Goal: Transaction & Acquisition: Download file/media

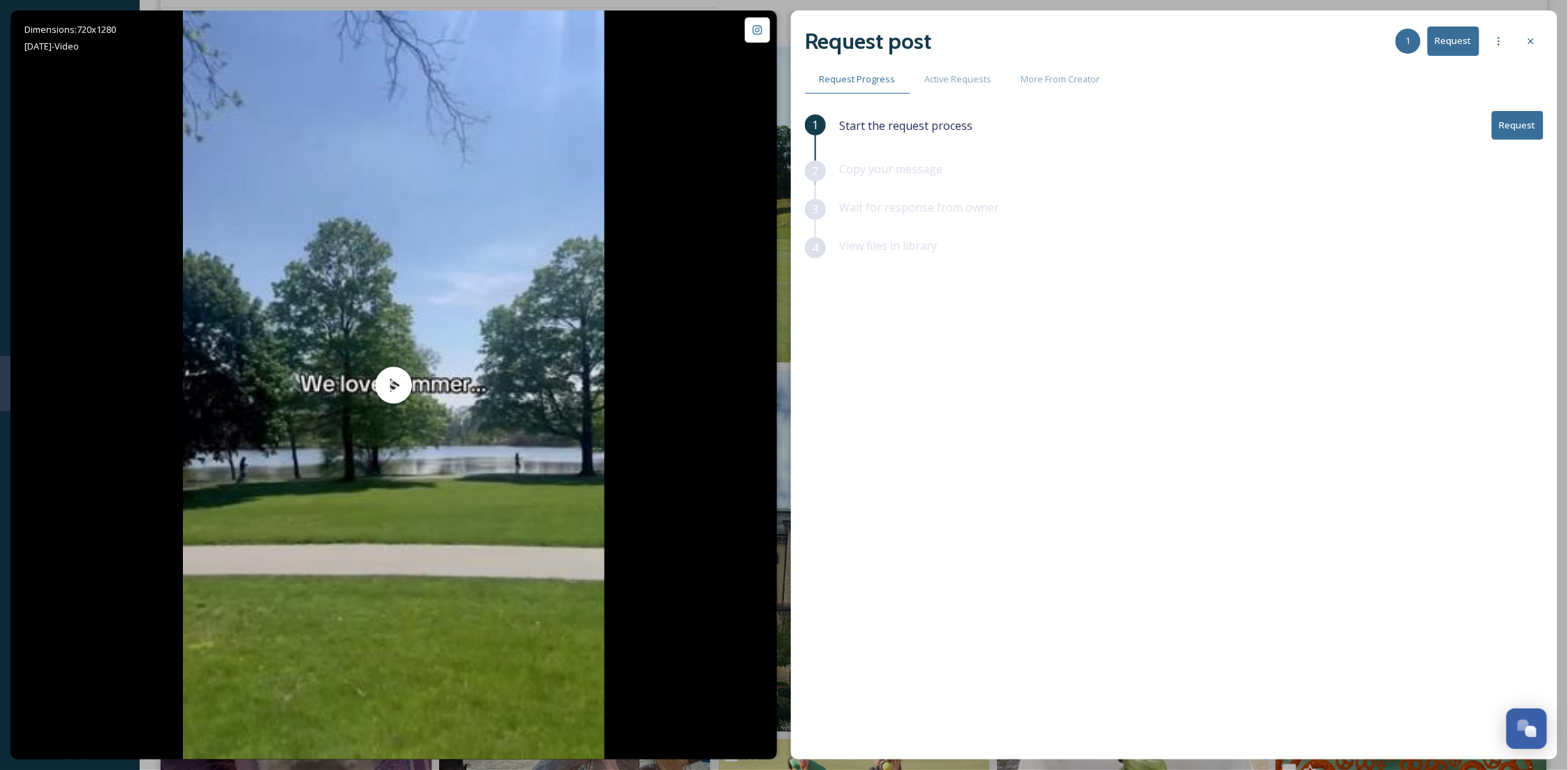
scroll to position [212, 0]
click at [1544, 37] on div at bounding box center [1531, 41] width 25 height 25
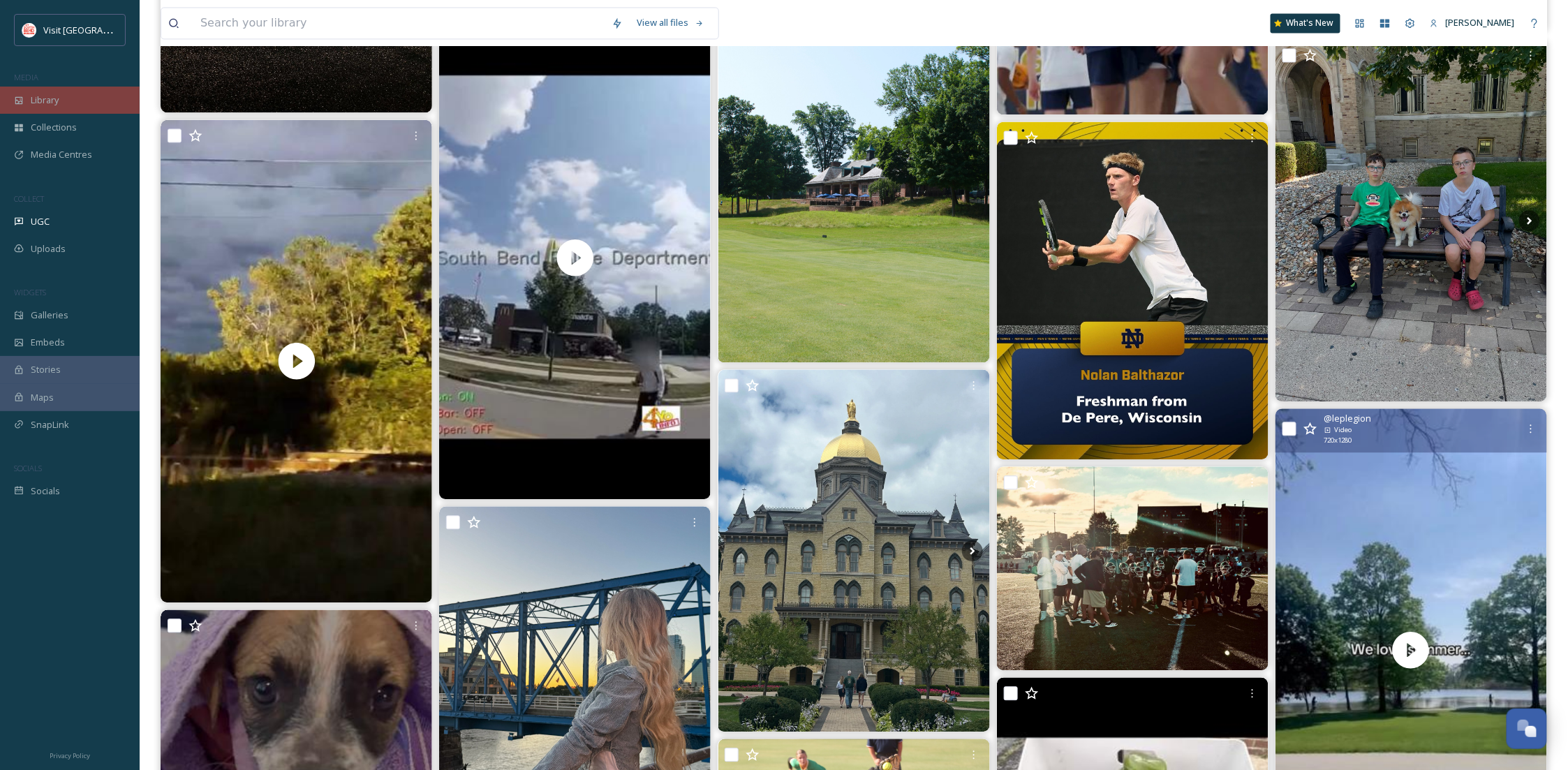
click at [75, 92] on div "Library" at bounding box center [69, 100] width 139 height 27
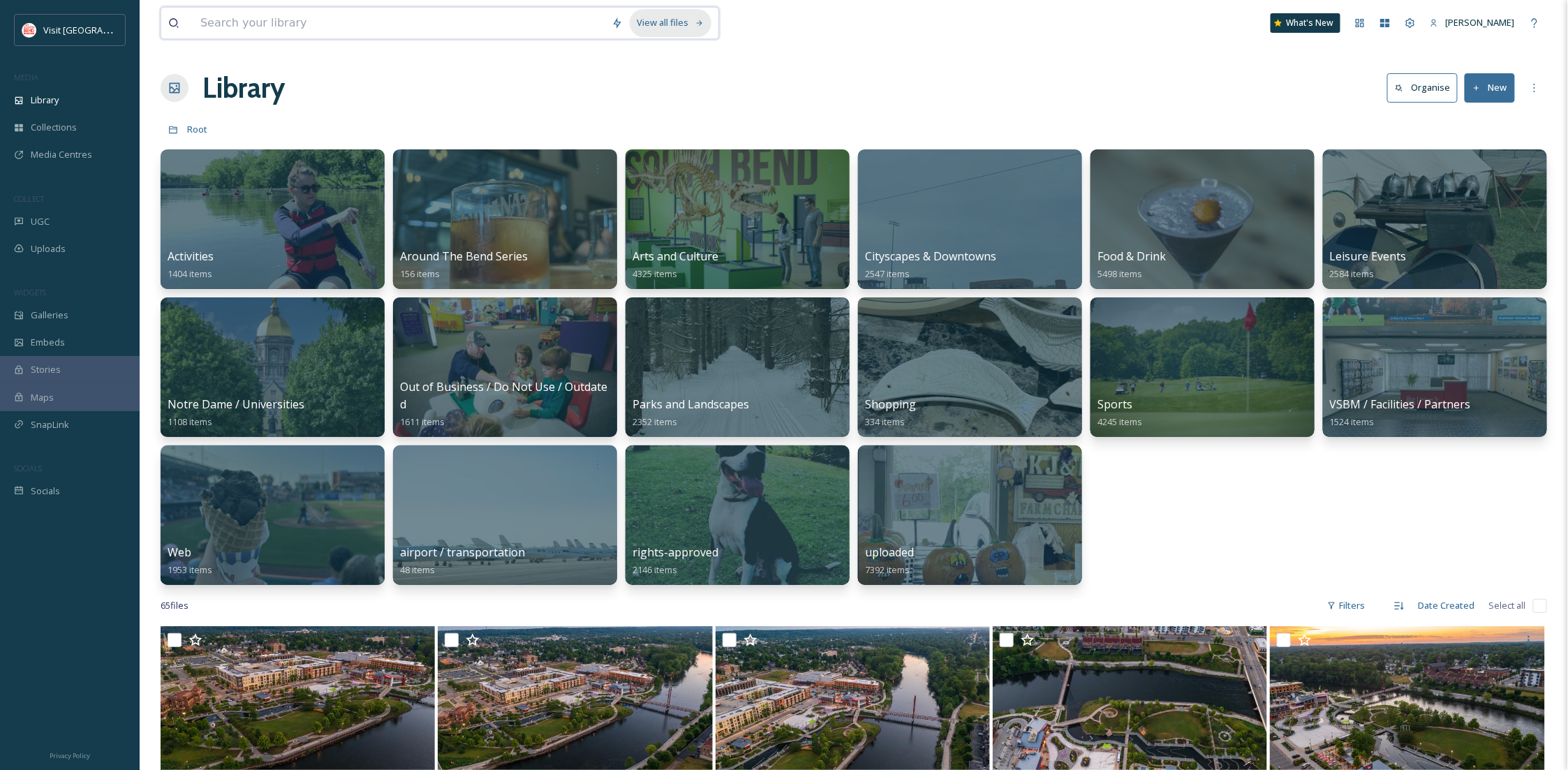
click at [697, 18] on icon at bounding box center [699, 22] width 9 height 9
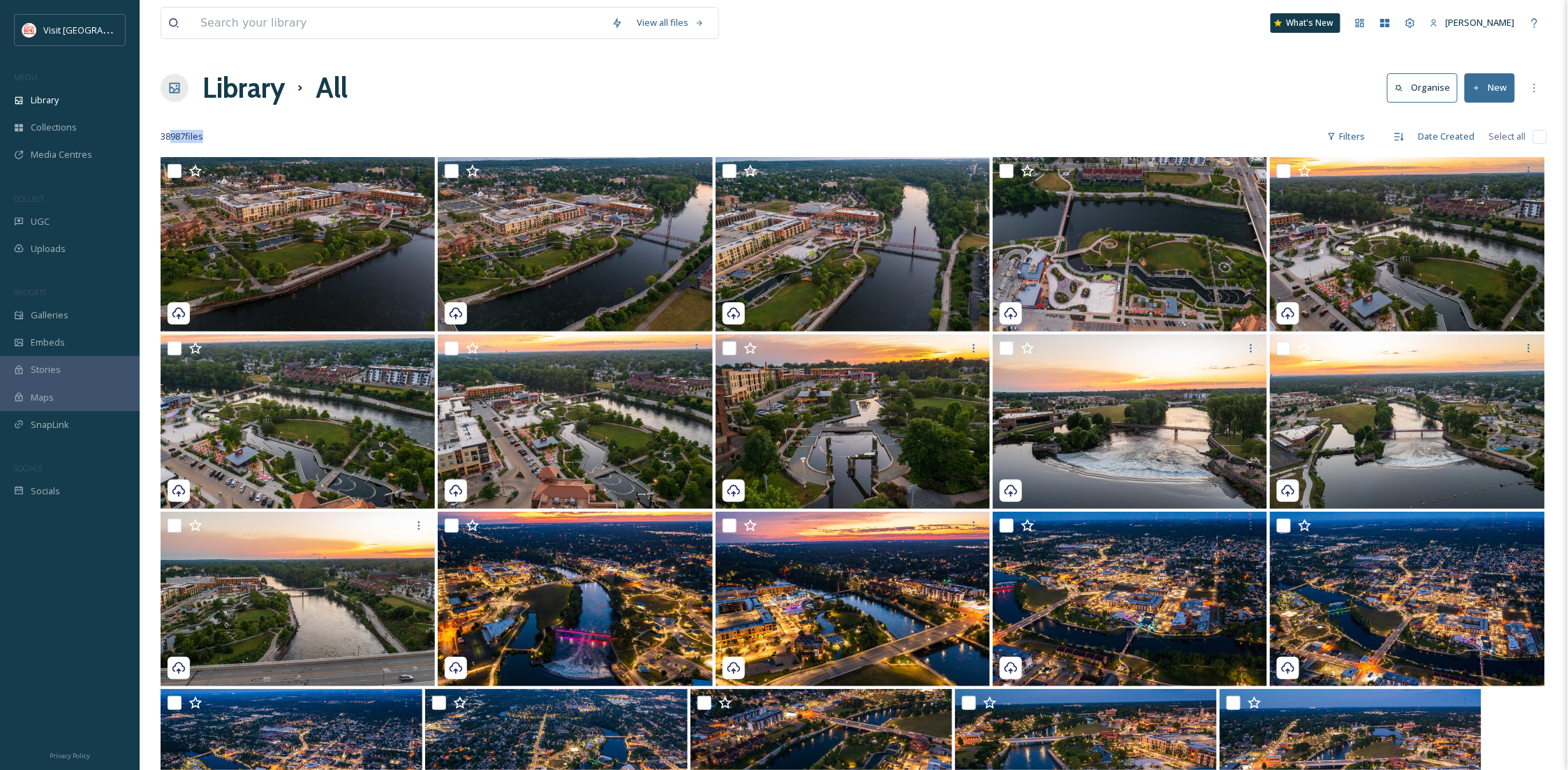
drag, startPoint x: 169, startPoint y: 135, endPoint x: 218, endPoint y: 139, distance: 49.2
click at [218, 139] on div "38987 file s Filters Date Created Select all" at bounding box center [854, 136] width 1387 height 27
click at [93, 99] on div "Library" at bounding box center [69, 100] width 139 height 27
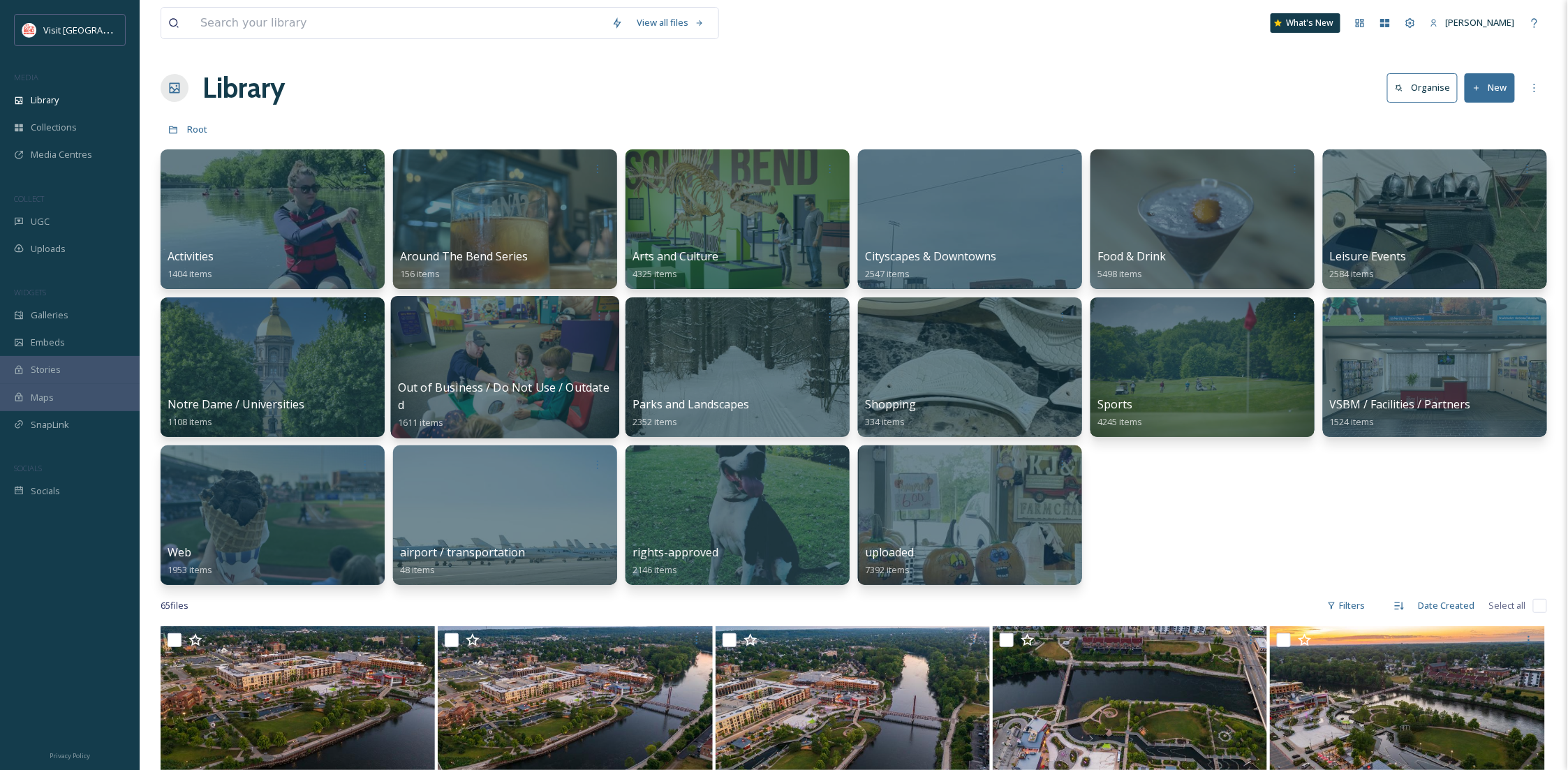
click at [491, 377] on div at bounding box center [505, 367] width 228 height 142
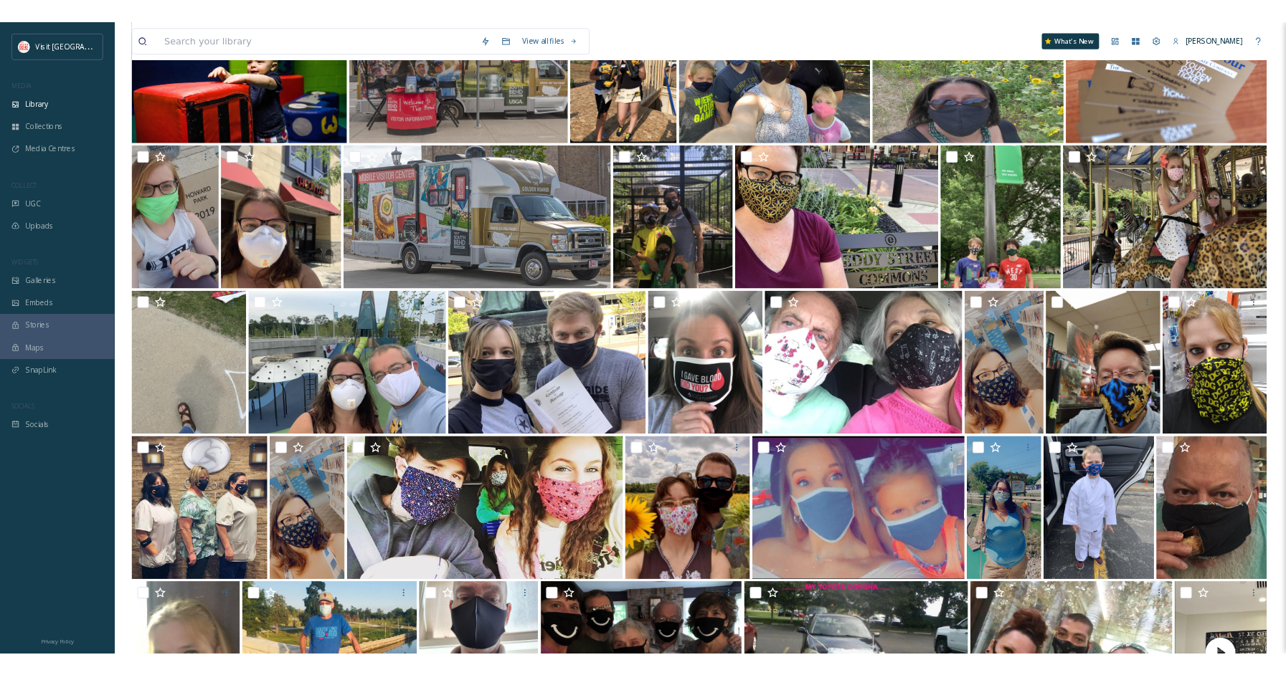
scroll to position [542, 0]
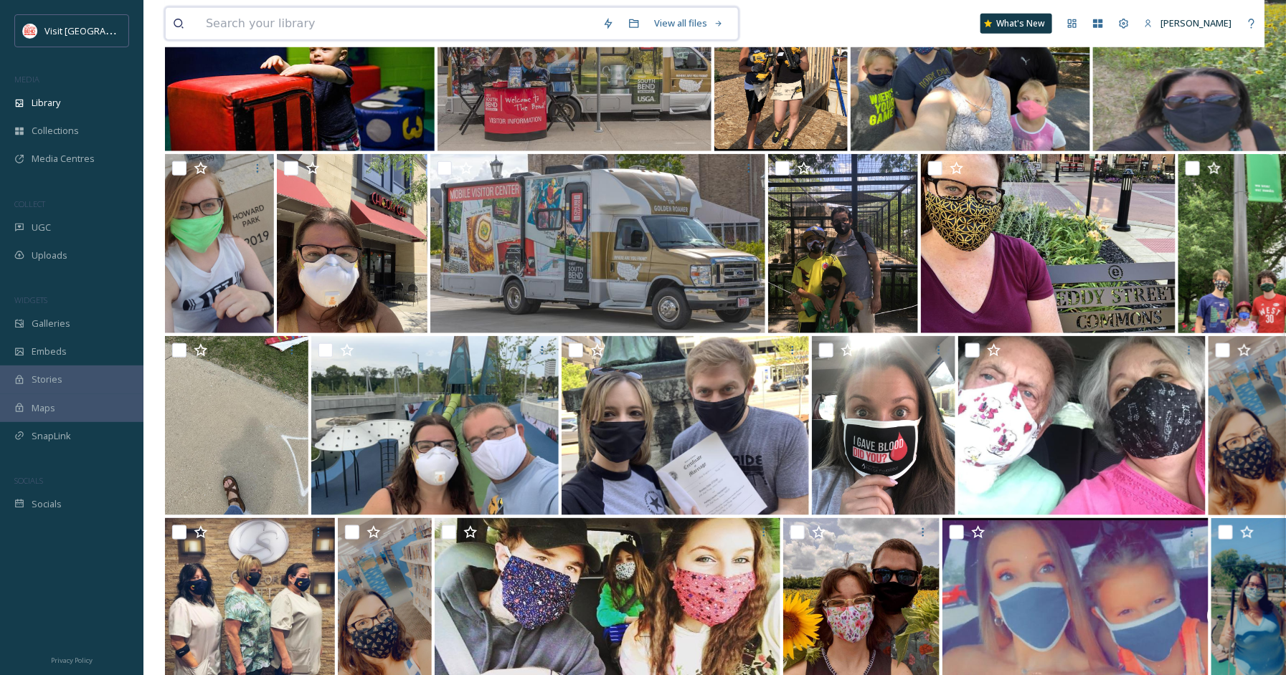
click at [217, 25] on input at bounding box center [397, 24] width 396 height 32
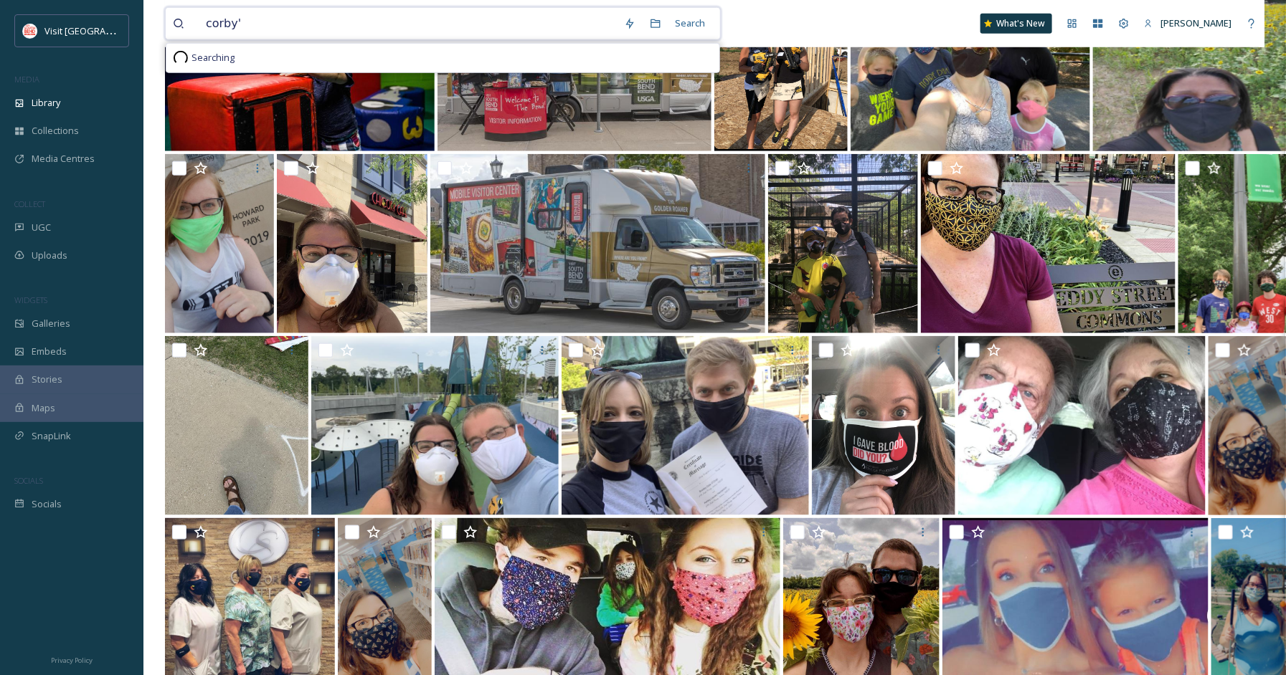
type input "corby"
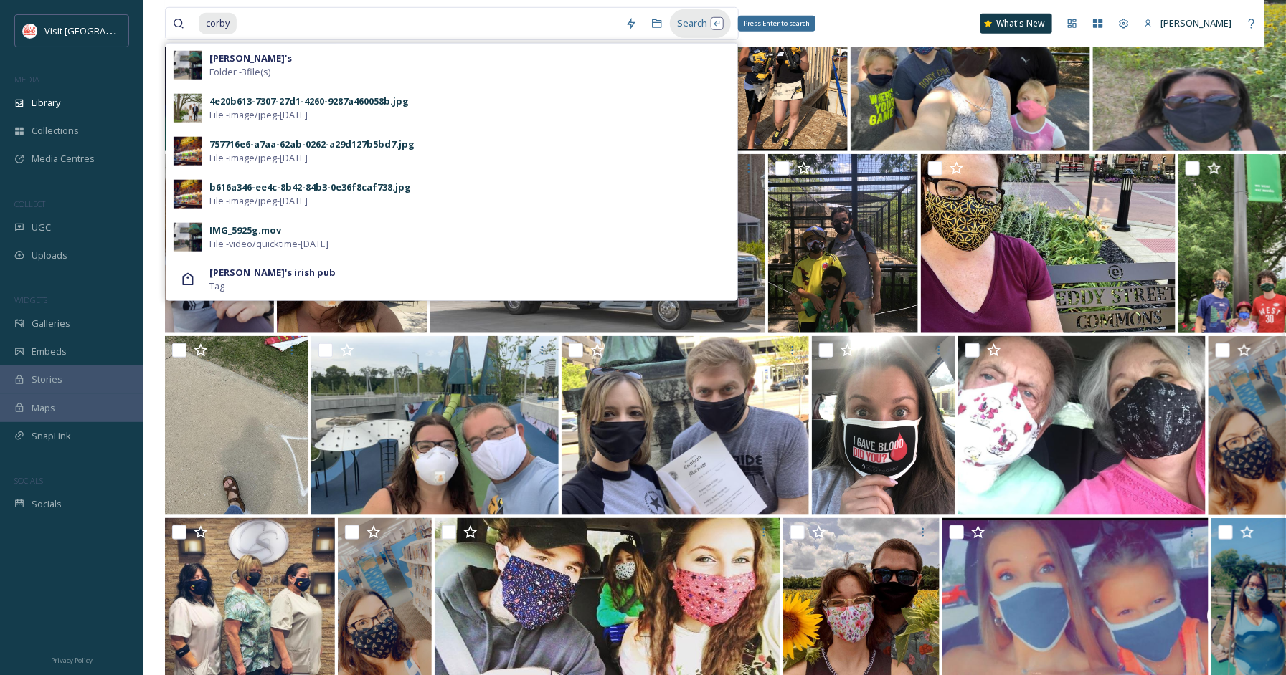
click at [693, 21] on div "Search Press Enter to search" at bounding box center [700, 23] width 61 height 28
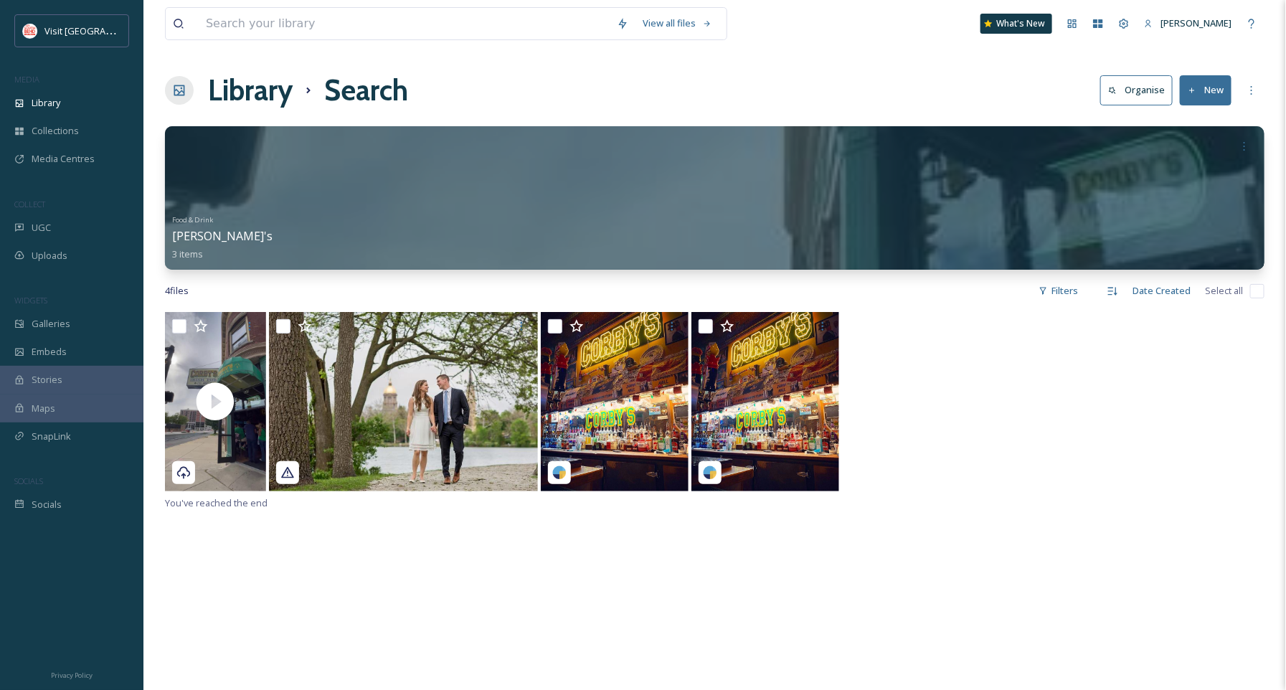
click at [653, 305] on div "View all files What's New Becca Alexander Library Search Organise New Your Sele…" at bounding box center [714, 501] width 1142 height 1002
click at [657, 321] on div at bounding box center [616, 326] width 137 height 26
click at [674, 327] on icon at bounding box center [671, 325] width 11 height 11
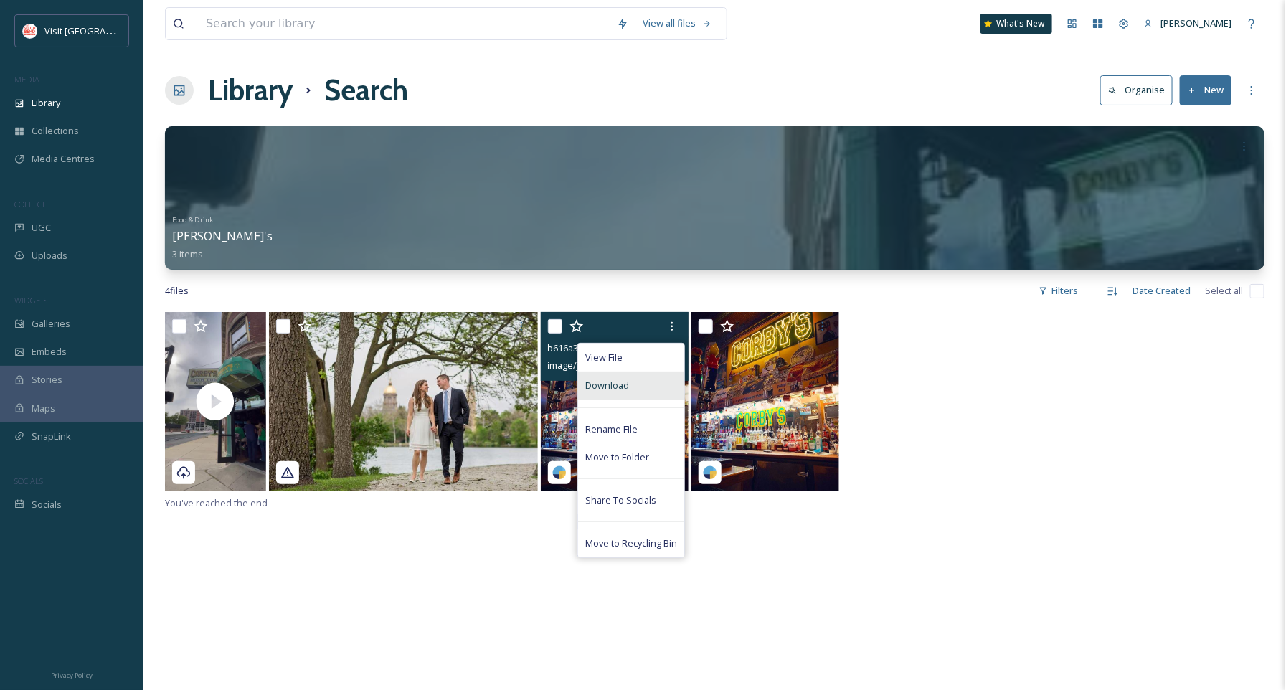
click at [660, 393] on div "Download" at bounding box center [631, 385] width 106 height 28
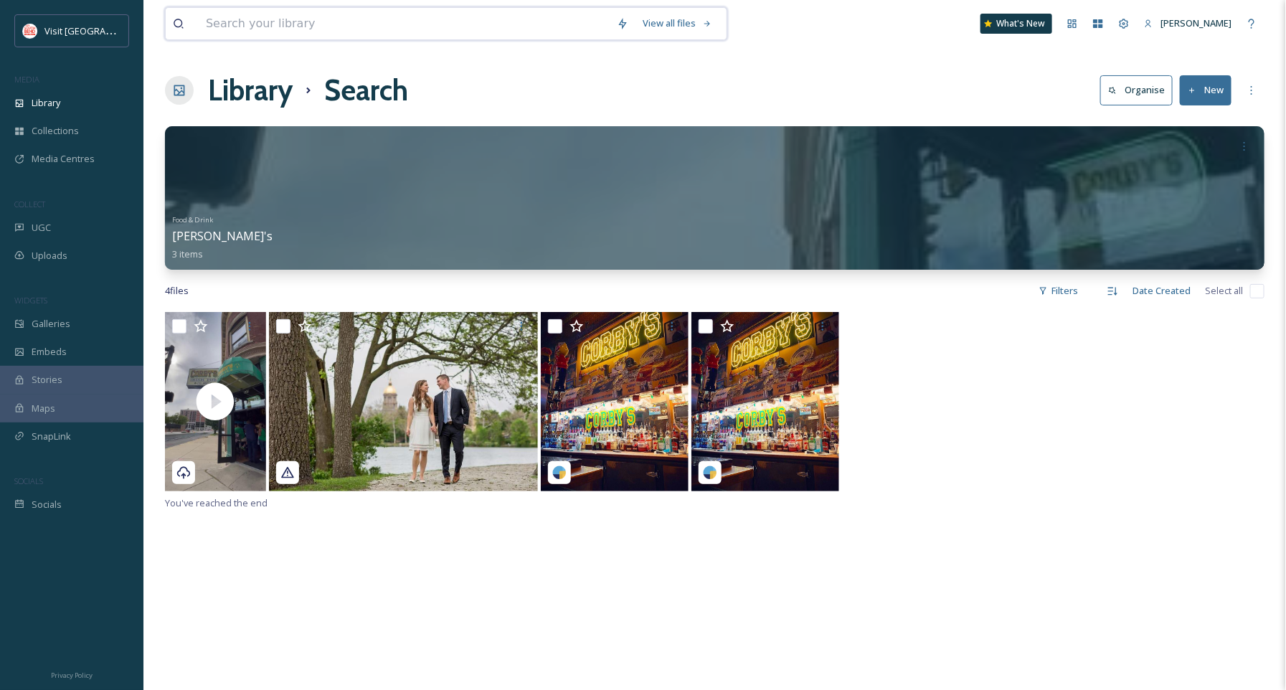
click at [276, 30] on input at bounding box center [404, 24] width 411 height 32
type input "cloud walking"
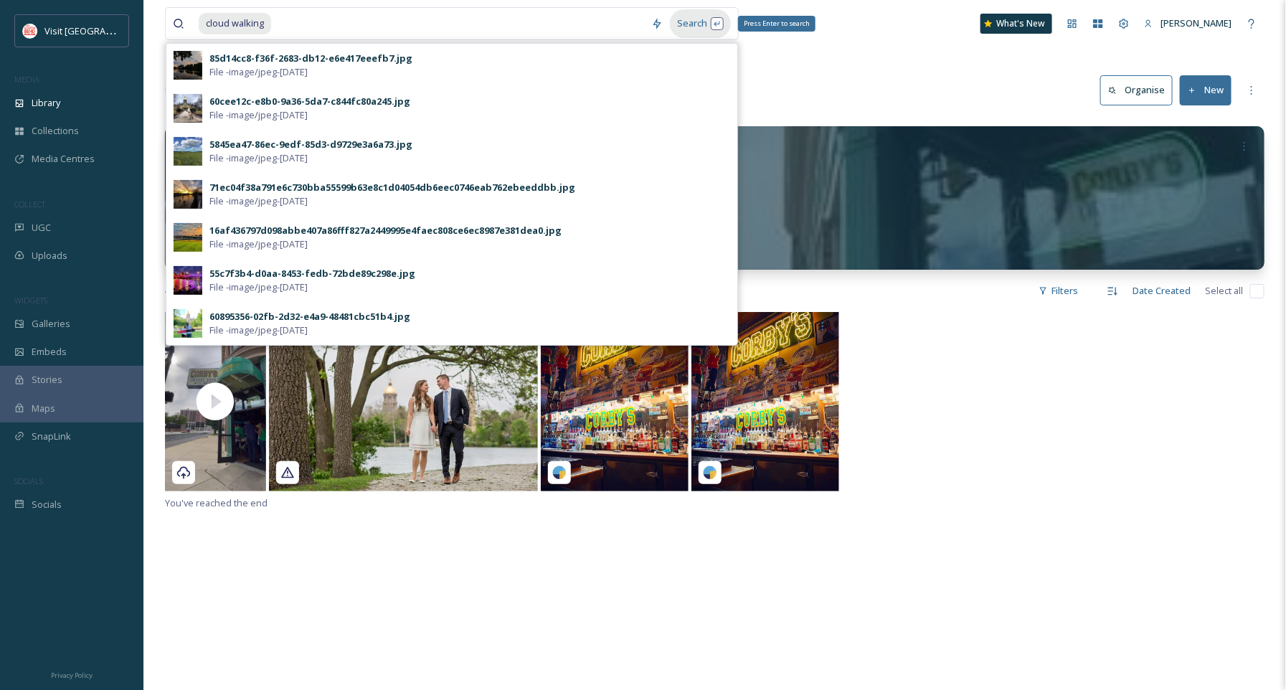
click at [703, 23] on div "Search Press Enter to search" at bounding box center [700, 23] width 61 height 28
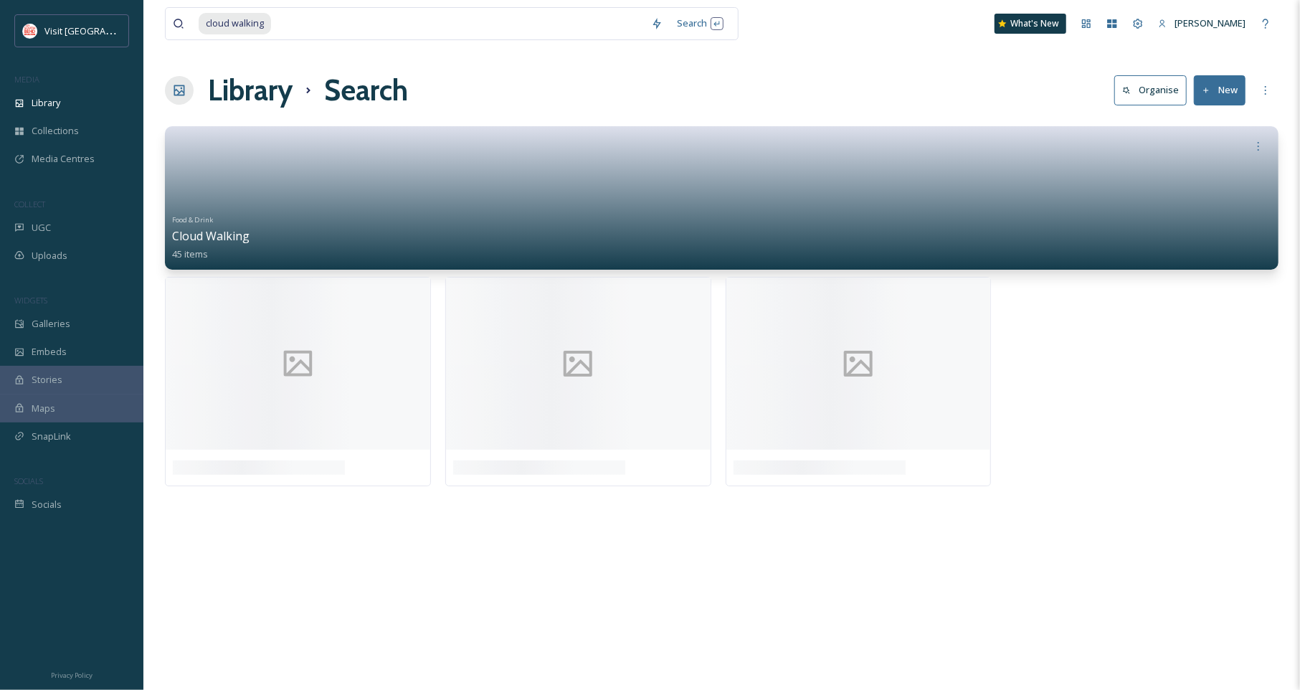
click at [939, 89] on div "Library Search Organise New" at bounding box center [721, 90] width 1113 height 43
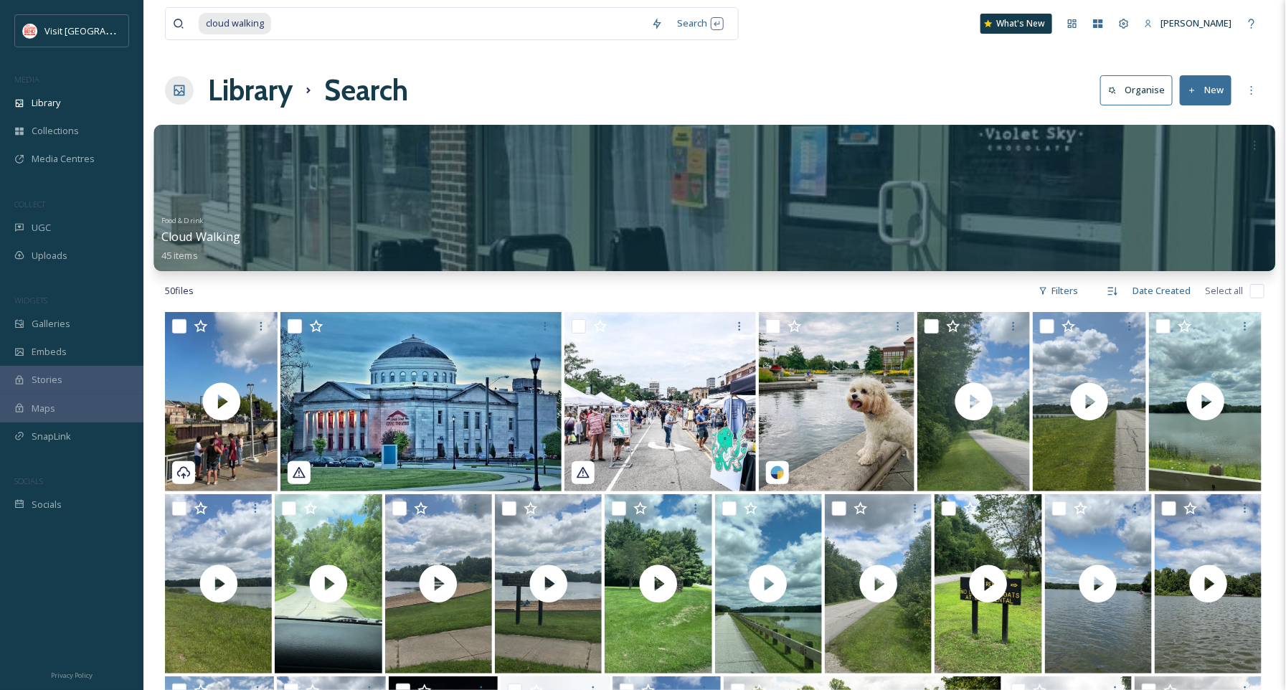
click at [463, 214] on div "Food & Drink Cloud Walking 45 items" at bounding box center [714, 236] width 1106 height 53
click at [797, 189] on div at bounding box center [714, 198] width 1121 height 146
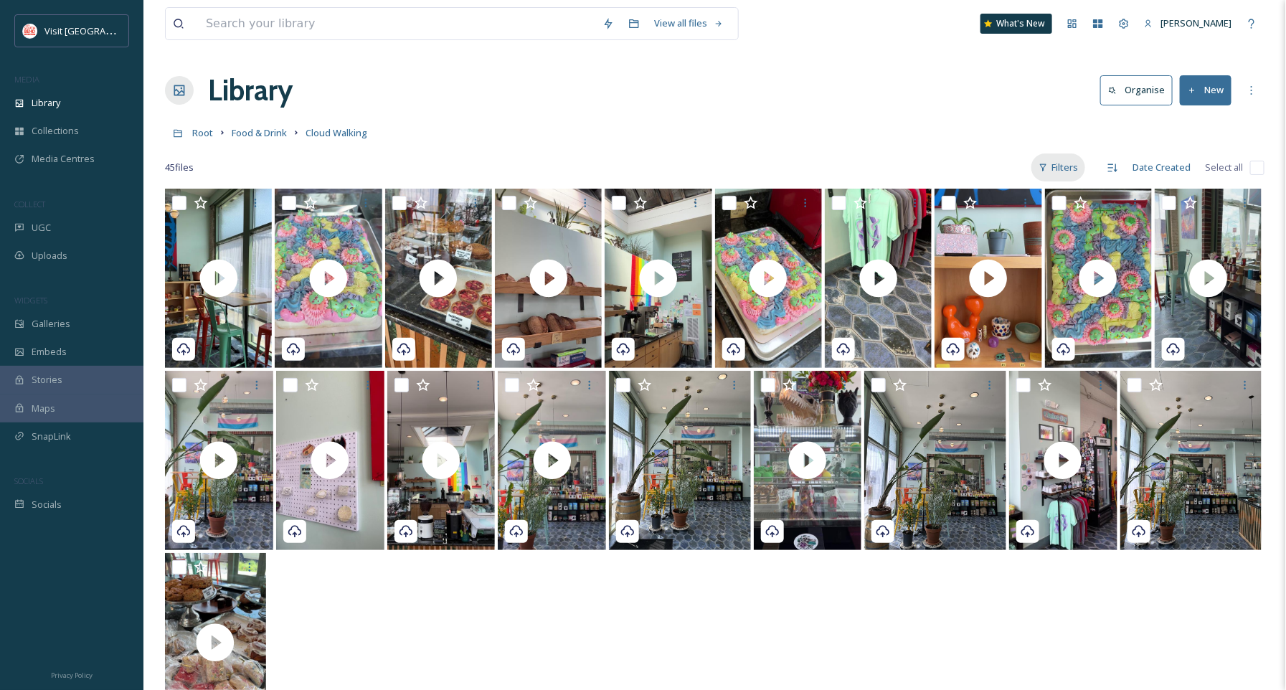
click at [1043, 164] on icon at bounding box center [1043, 167] width 6 height 7
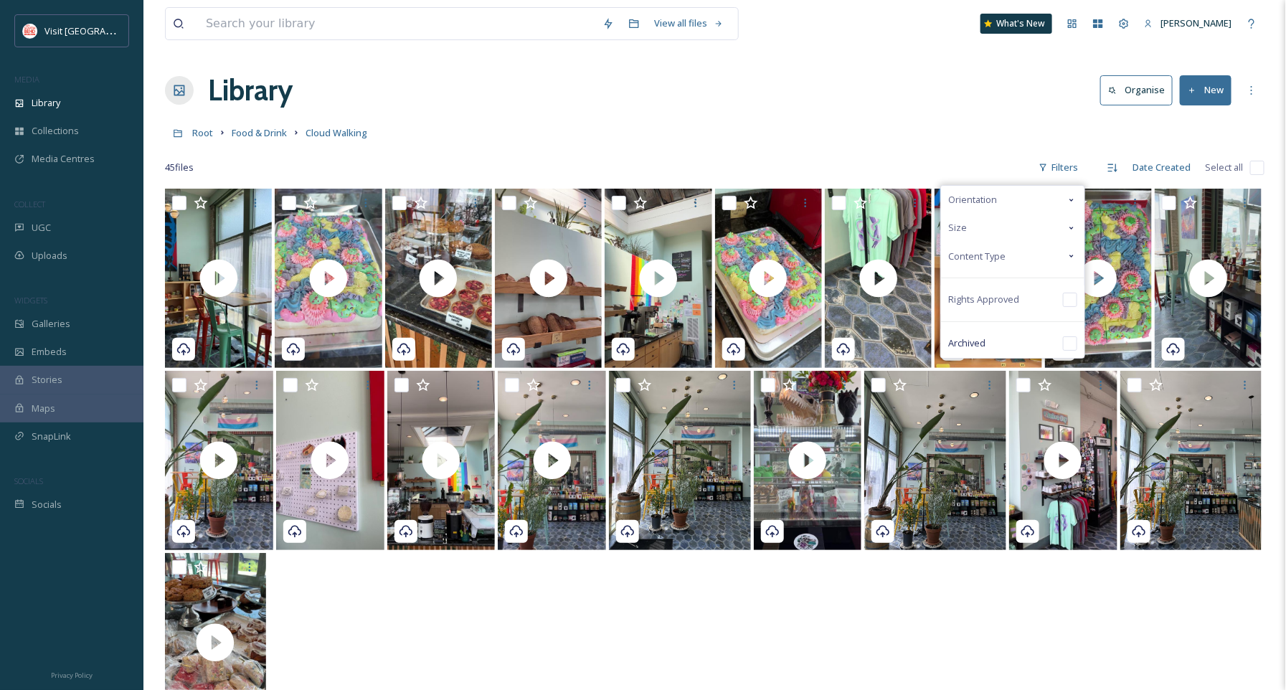
click at [1003, 245] on div "Content Type" at bounding box center [1012, 256] width 143 height 28
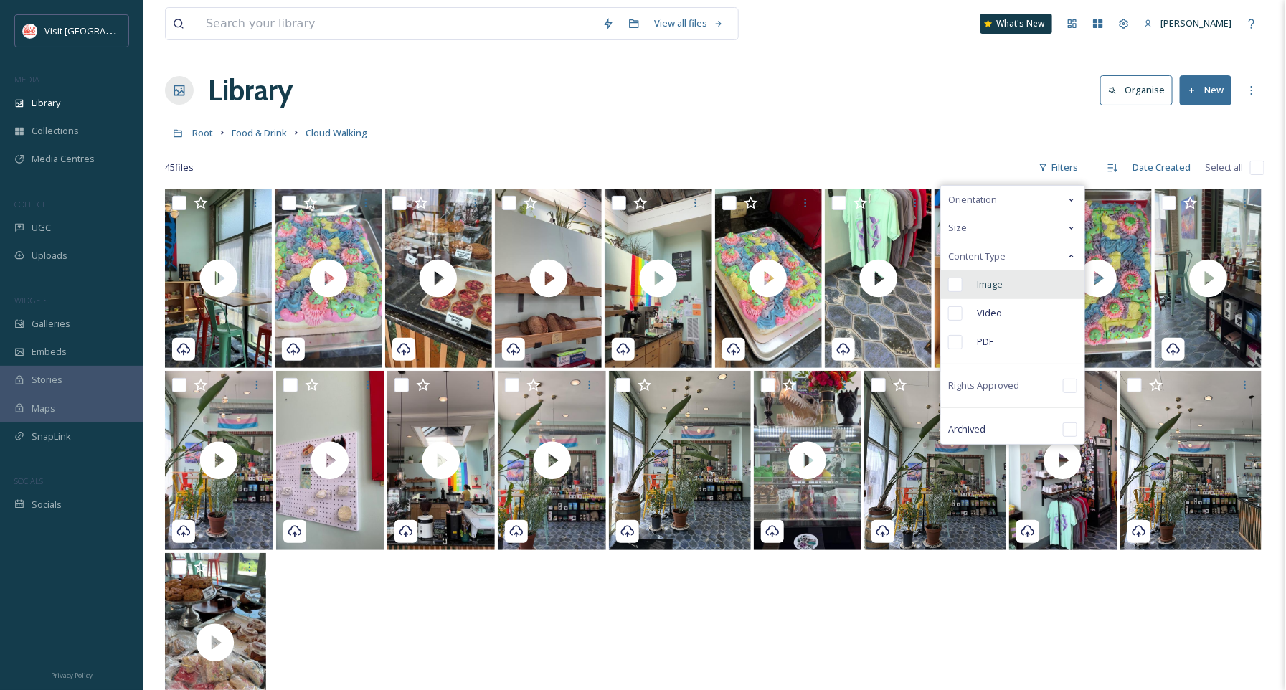
click at [1004, 277] on div "Image" at bounding box center [1012, 284] width 143 height 29
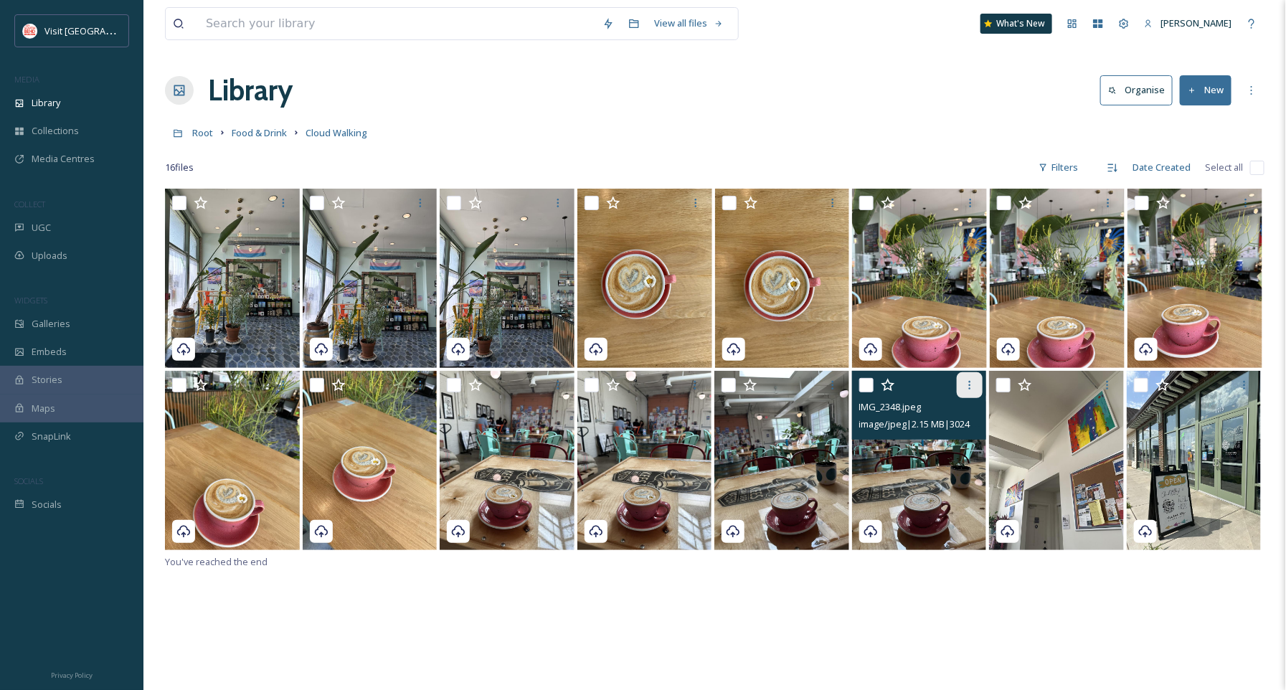
click at [972, 393] on div at bounding box center [969, 385] width 26 height 26
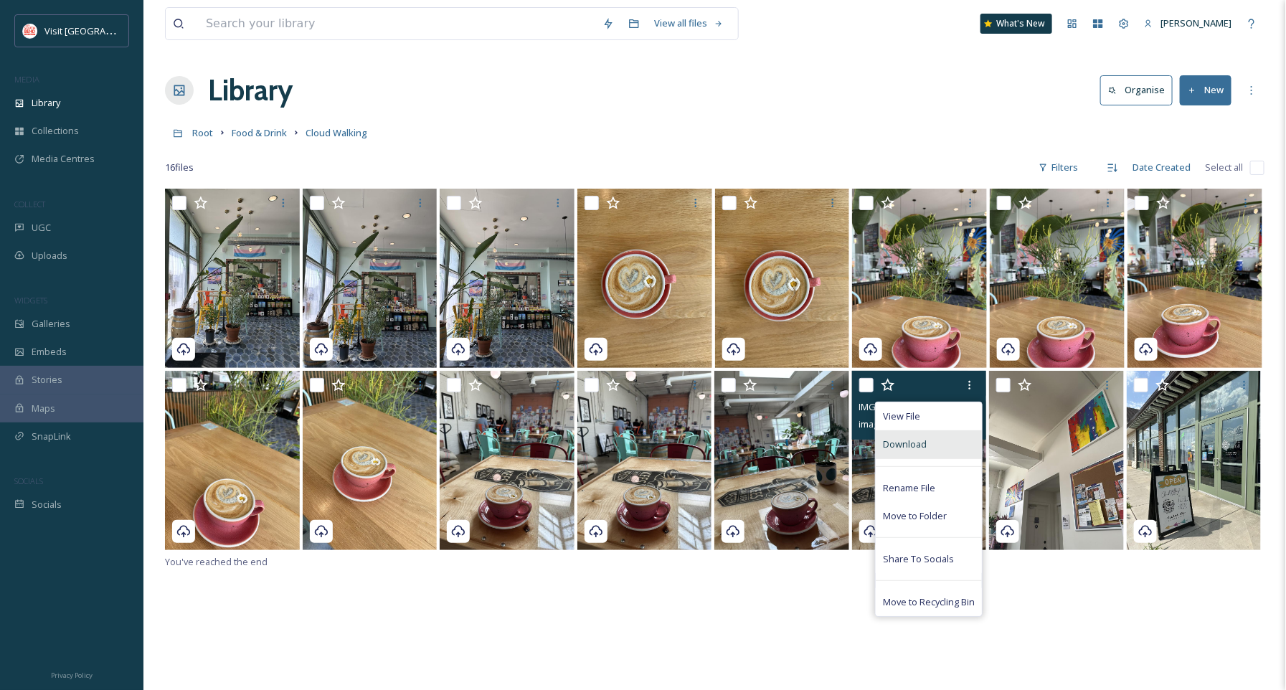
click at [946, 443] on div "Download" at bounding box center [928, 444] width 106 height 28
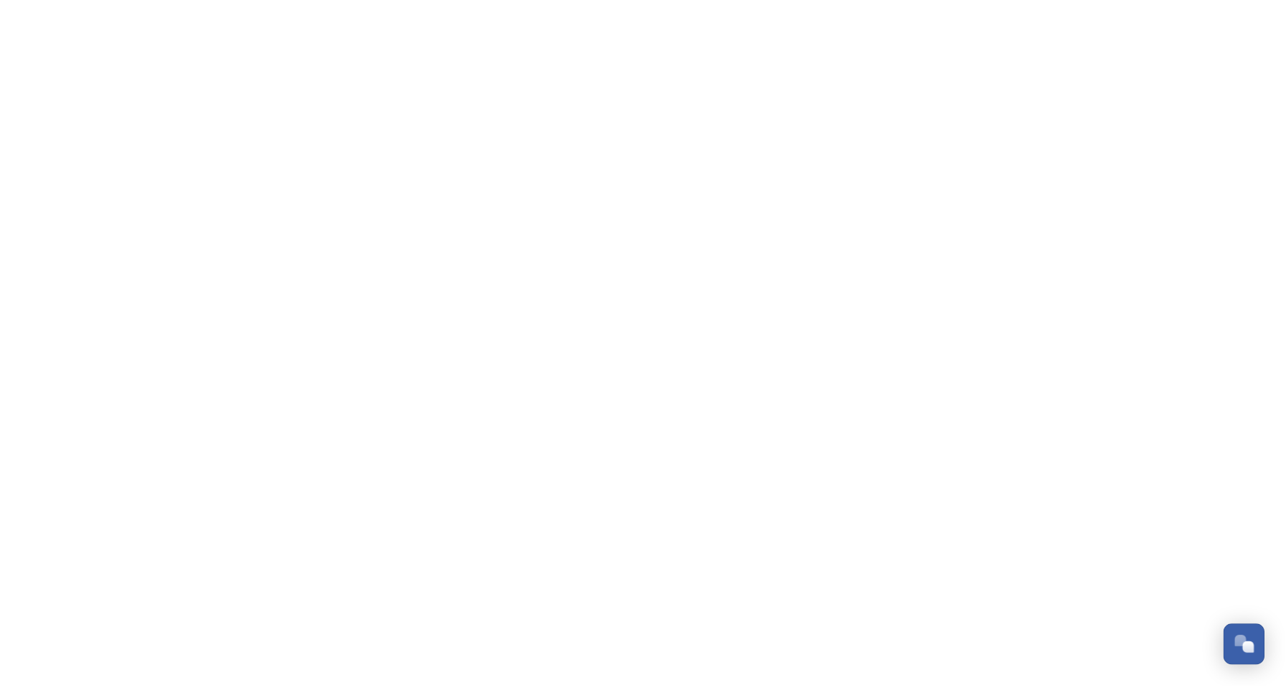
scroll to position [217, 0]
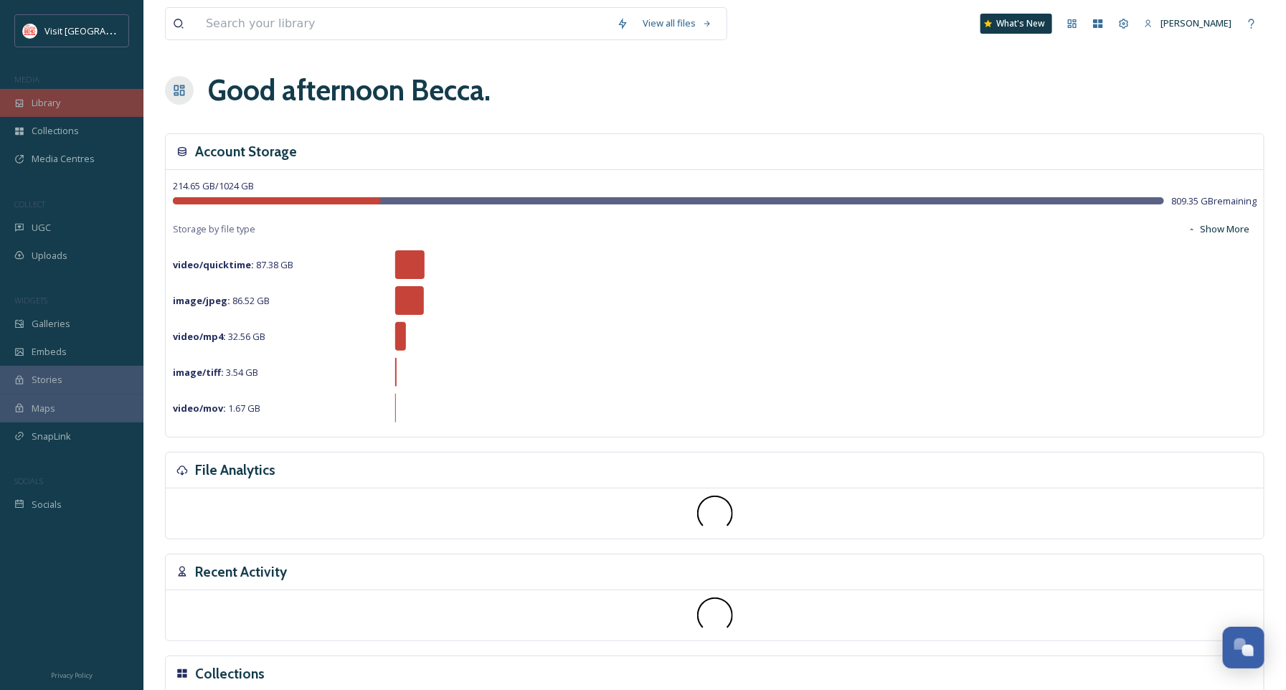
click at [56, 105] on span "Library" at bounding box center [46, 103] width 29 height 14
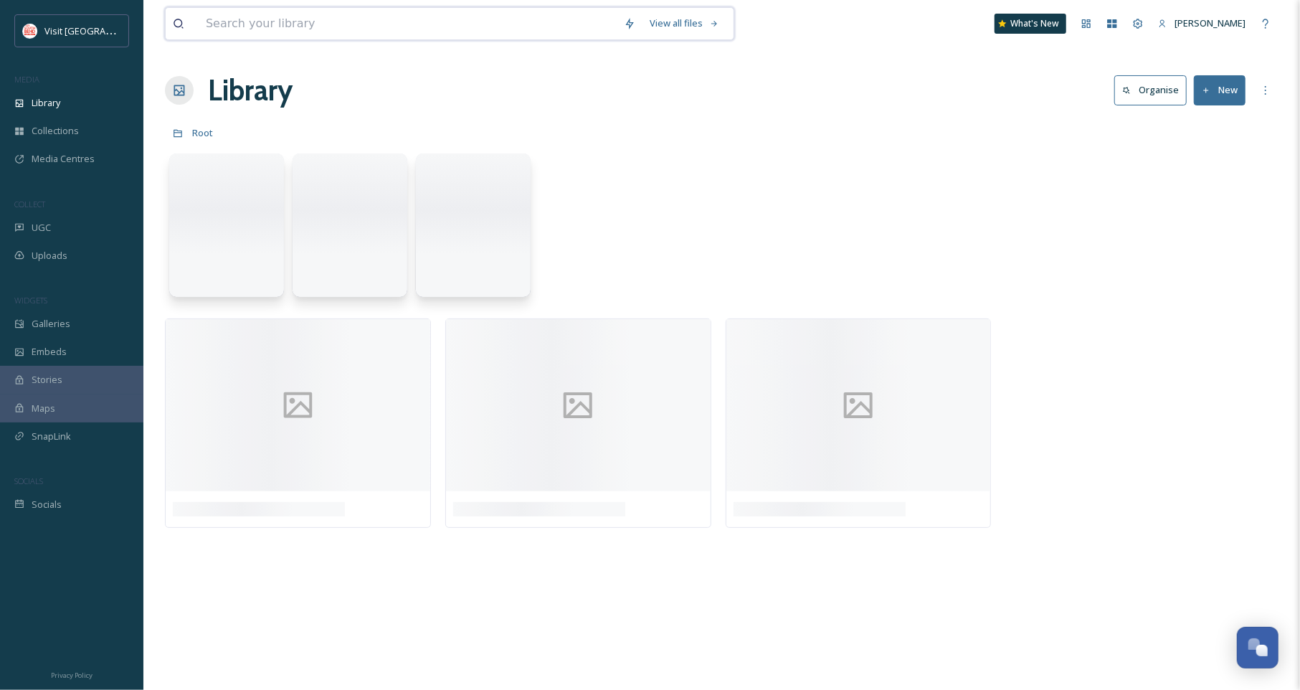
click at [303, 17] on input at bounding box center [408, 24] width 418 height 32
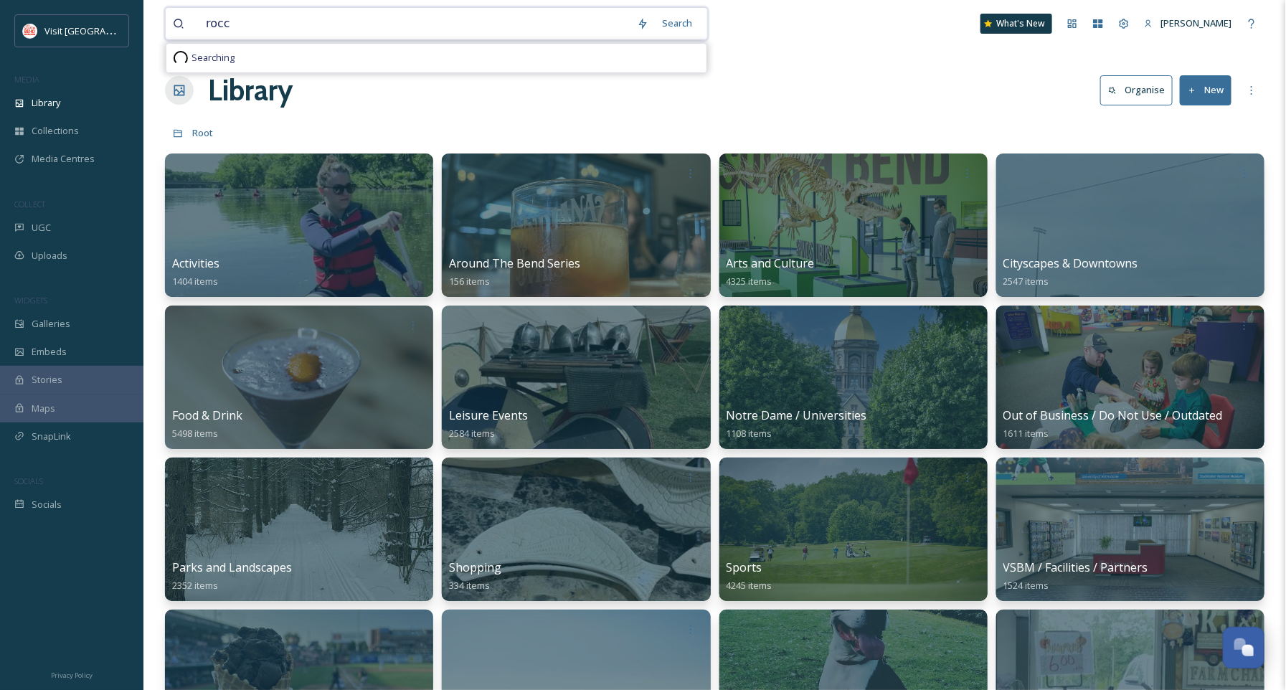
type input "rocco"
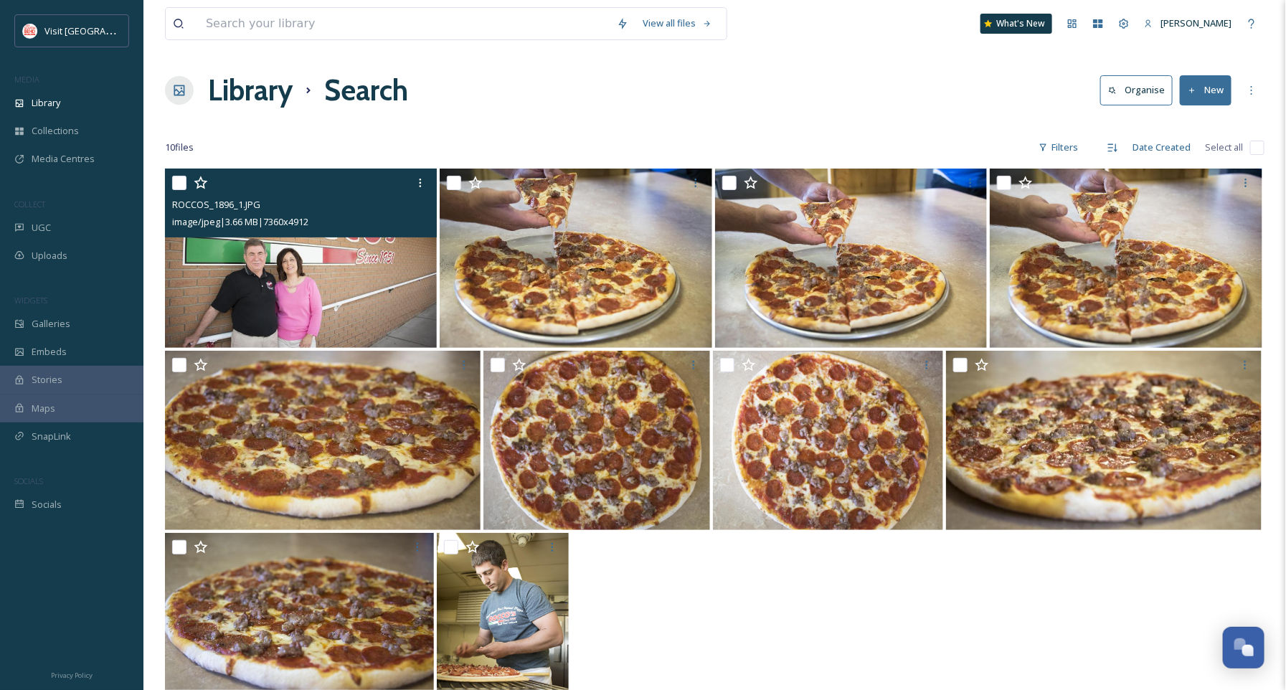
click at [335, 291] on img at bounding box center [301, 257] width 272 height 179
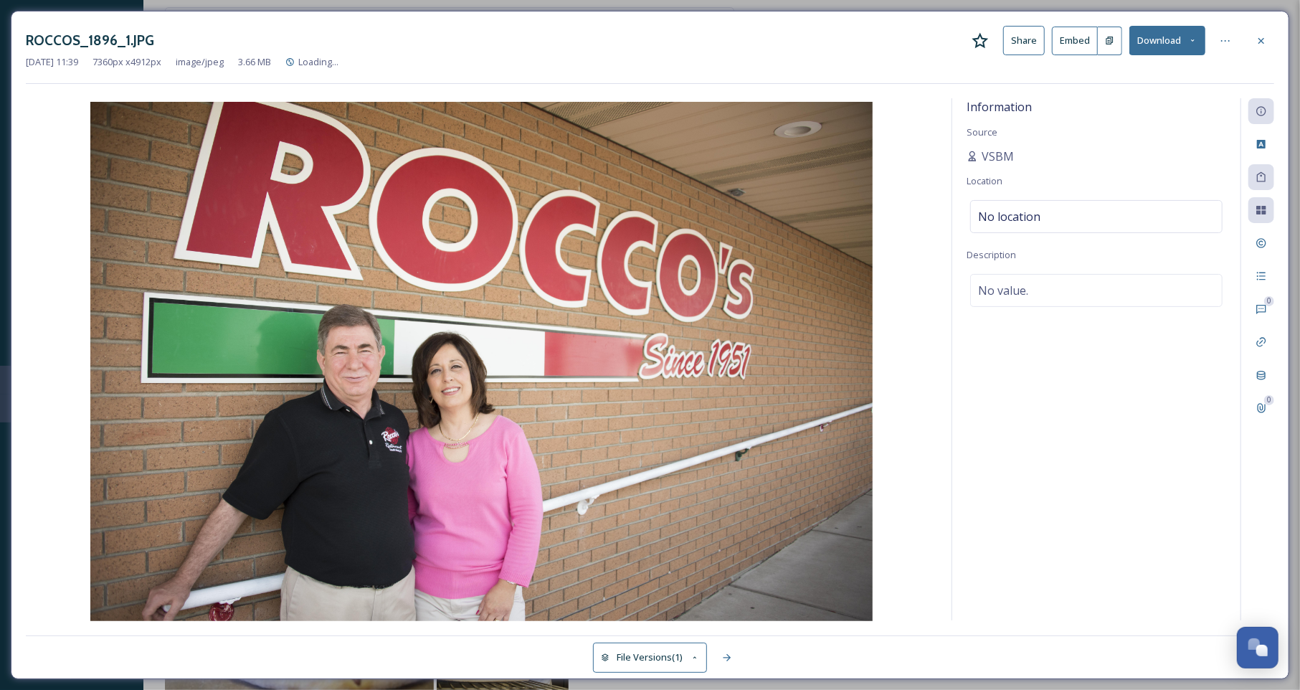
click at [1167, 45] on button "Download" at bounding box center [1167, 40] width 76 height 29
click at [1160, 81] on div "Download Original (7360 x 4912)" at bounding box center [1130, 74] width 150 height 28
click at [1268, 40] on div at bounding box center [1261, 41] width 26 height 26
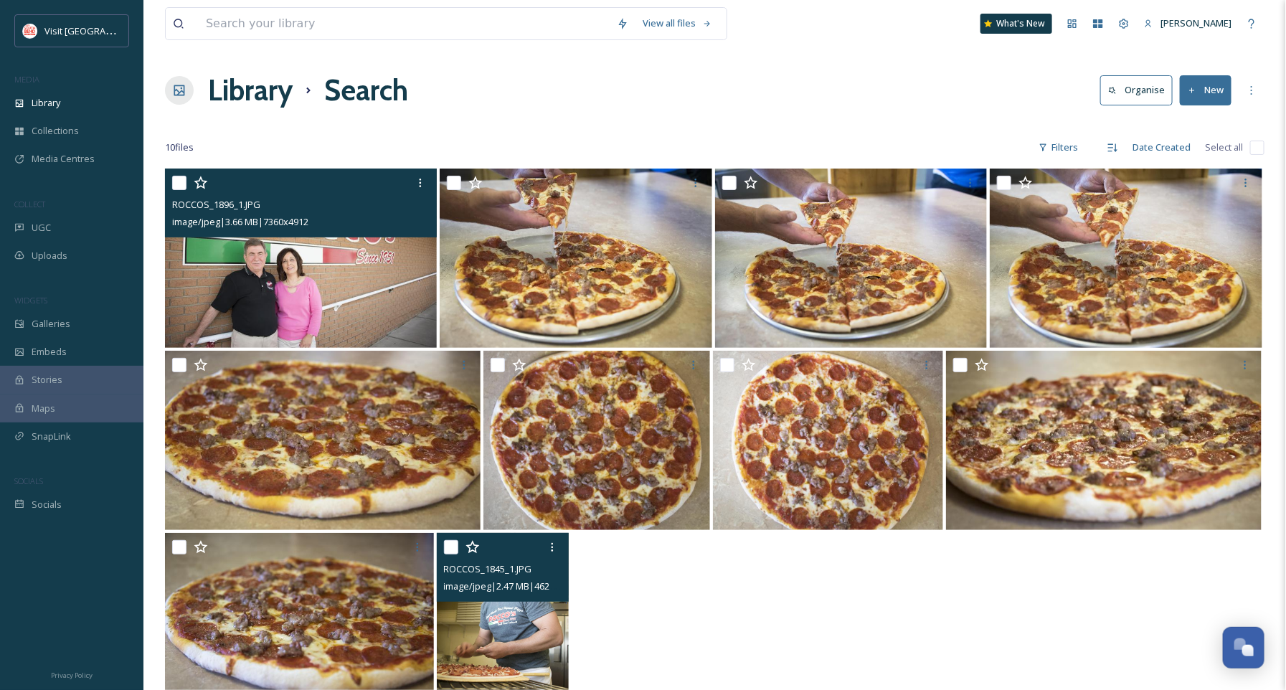
click at [506, 624] on img at bounding box center [503, 622] width 133 height 179
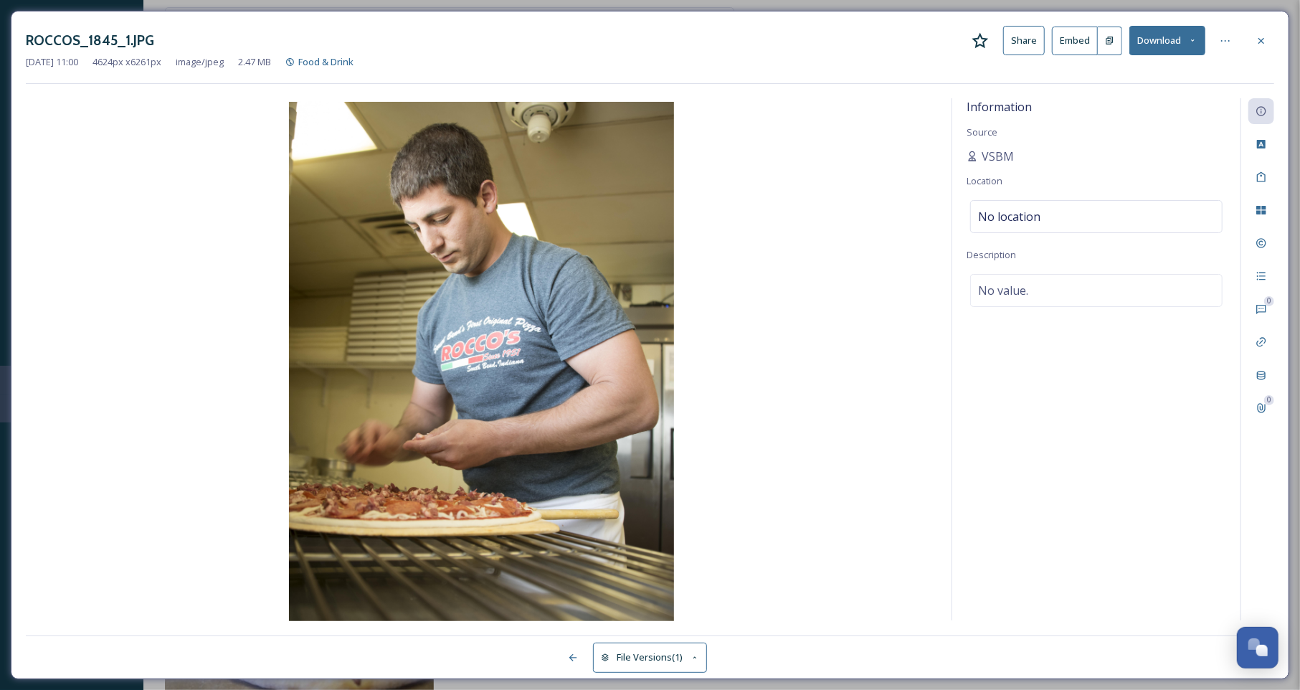
click at [1183, 45] on button "Download" at bounding box center [1167, 40] width 76 height 29
click at [1159, 72] on span "Download Original (4624 x 6261)" at bounding box center [1130, 74] width 136 height 14
click at [1259, 37] on icon at bounding box center [1260, 40] width 11 height 11
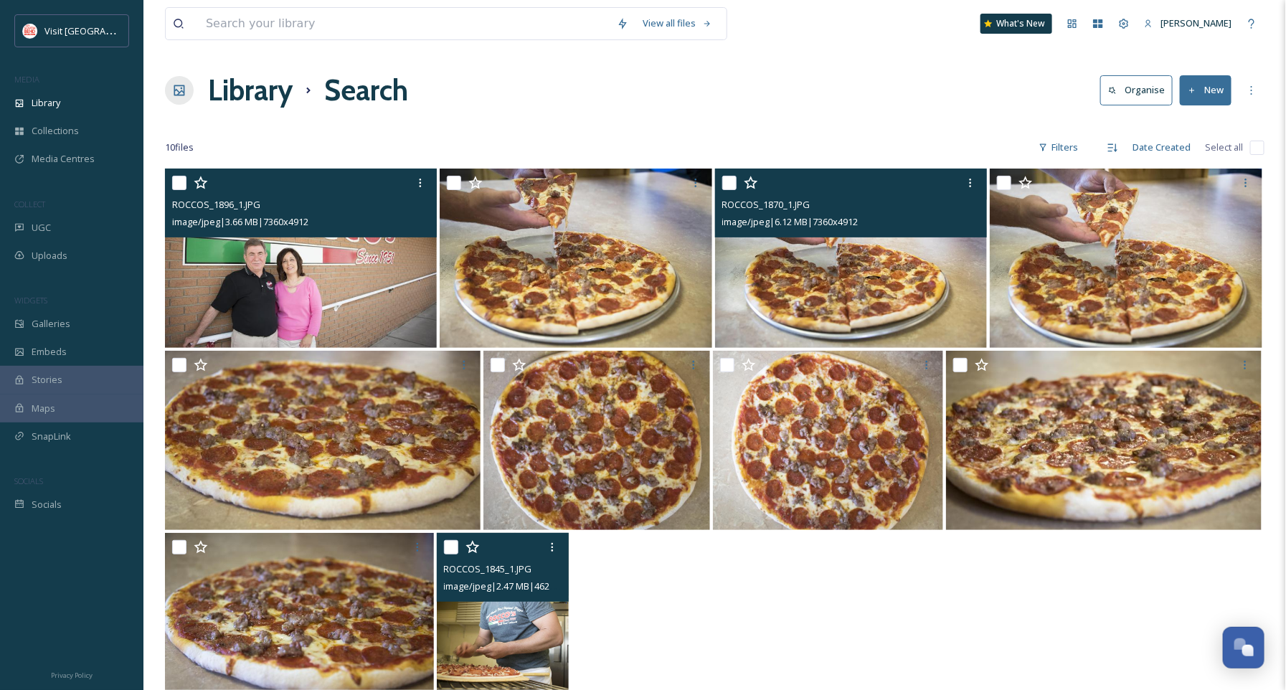
click at [873, 270] on img at bounding box center [851, 257] width 272 height 179
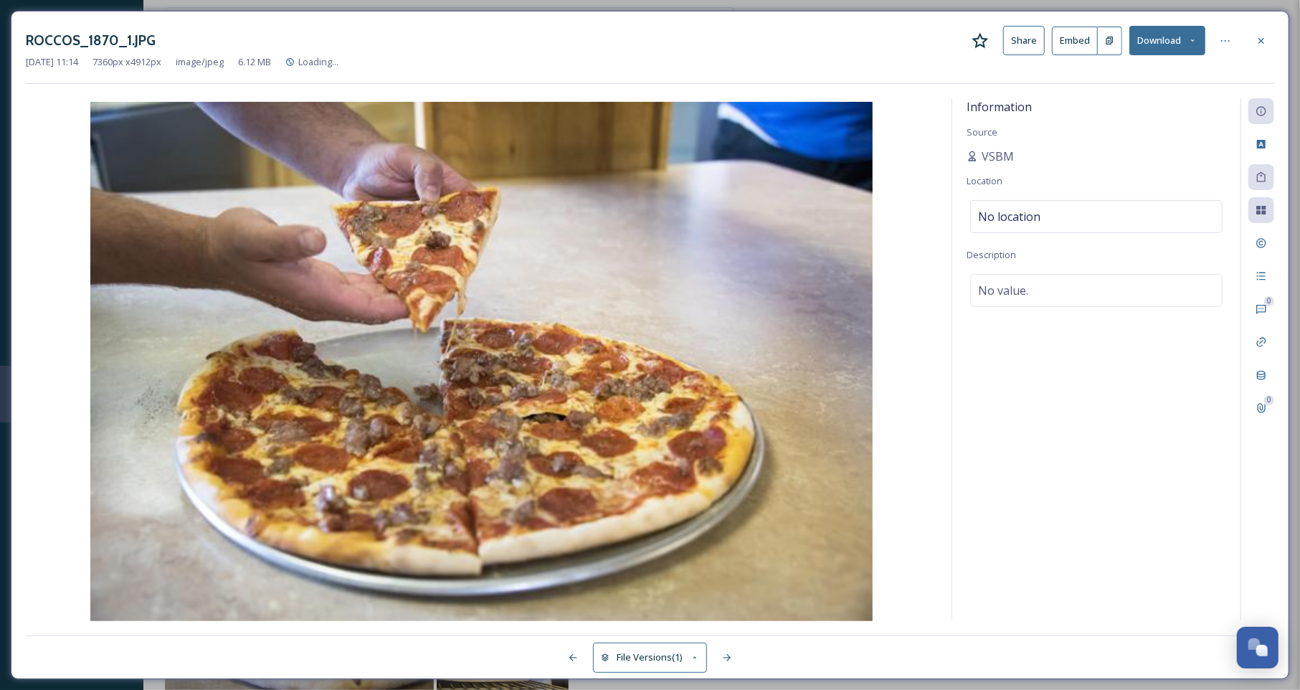
click at [1187, 40] on button "Download" at bounding box center [1167, 40] width 76 height 29
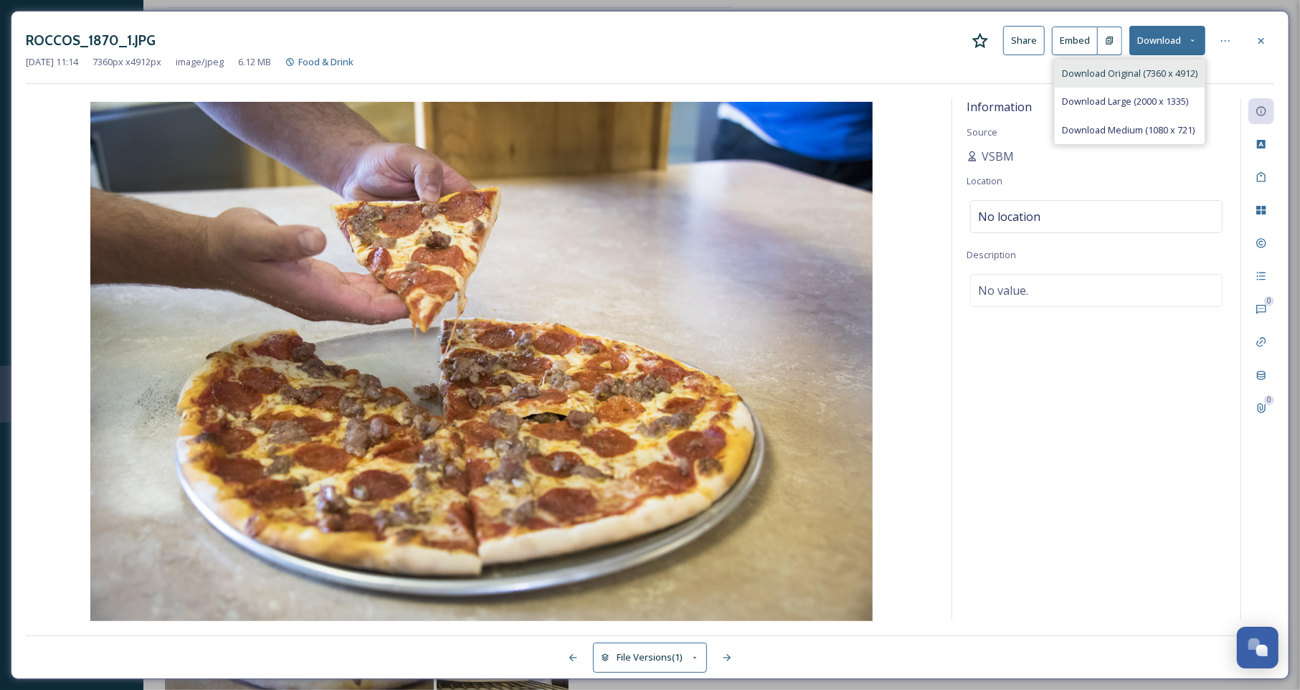
click at [1169, 73] on span "Download Original (7360 x 4912)" at bounding box center [1130, 74] width 136 height 14
click at [1258, 37] on icon at bounding box center [1260, 40] width 11 height 11
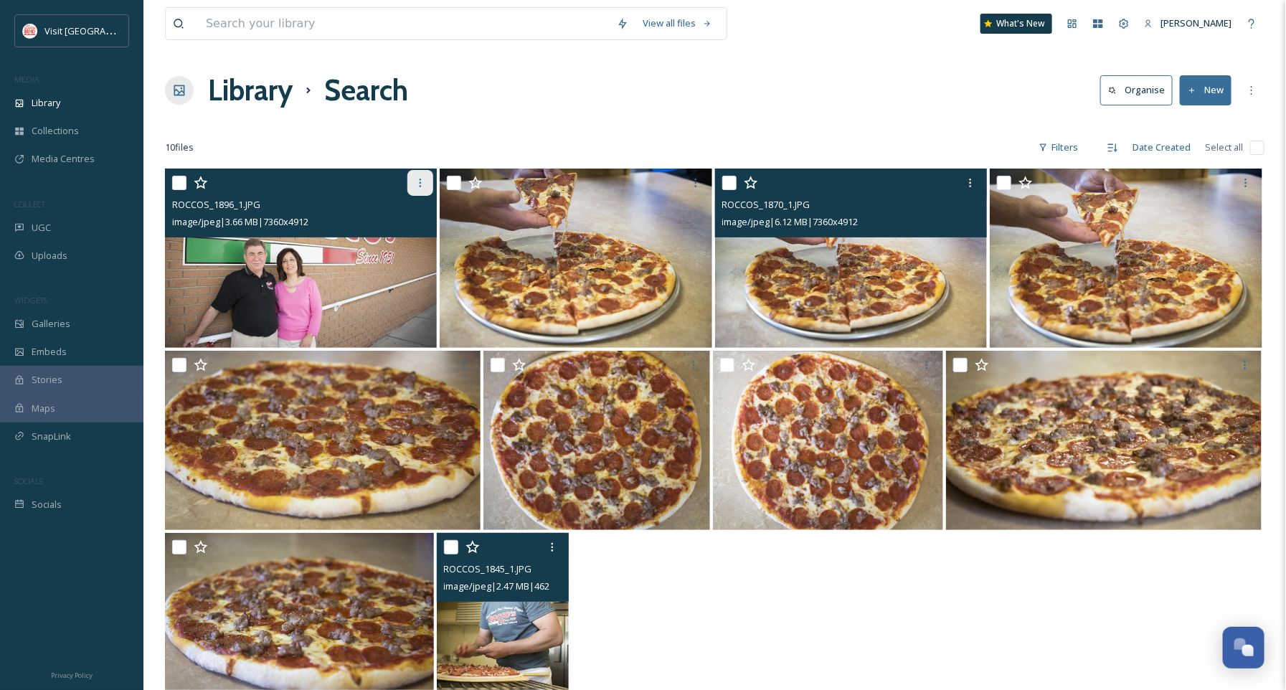
drag, startPoint x: 424, startPoint y: 178, endPoint x: 419, endPoint y: 184, distance: 7.8
click at [423, 178] on icon at bounding box center [419, 182] width 11 height 11
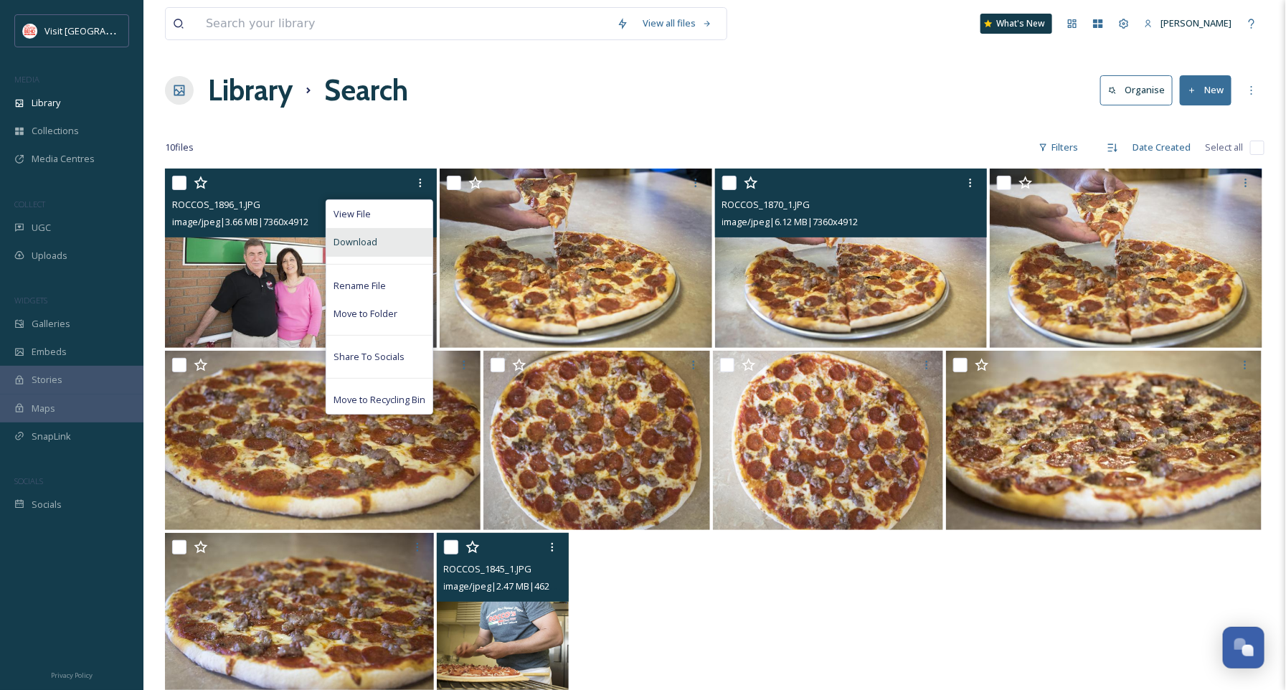
click at [396, 246] on div "Download" at bounding box center [379, 242] width 106 height 28
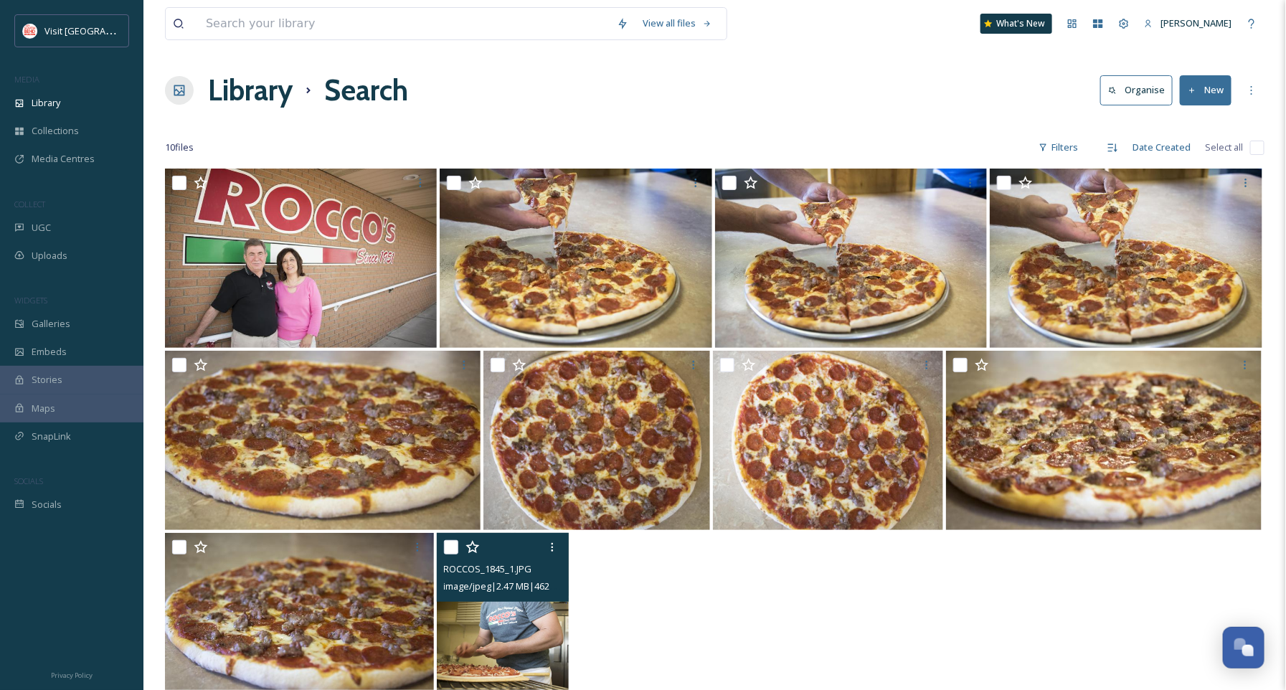
click at [737, 125] on div "View all files What's New Becca Alexander Library Search Organise New Your Sele…" at bounding box center [714, 429] width 1142 height 858
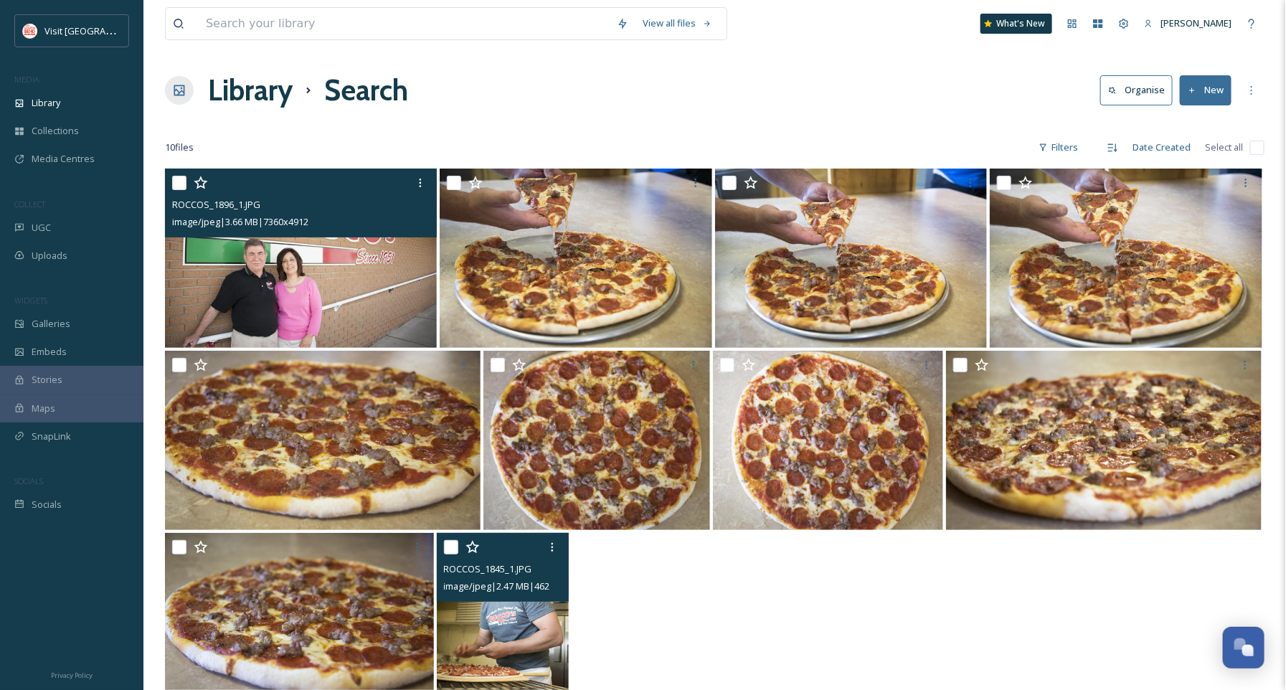
click at [323, 279] on img at bounding box center [301, 257] width 272 height 179
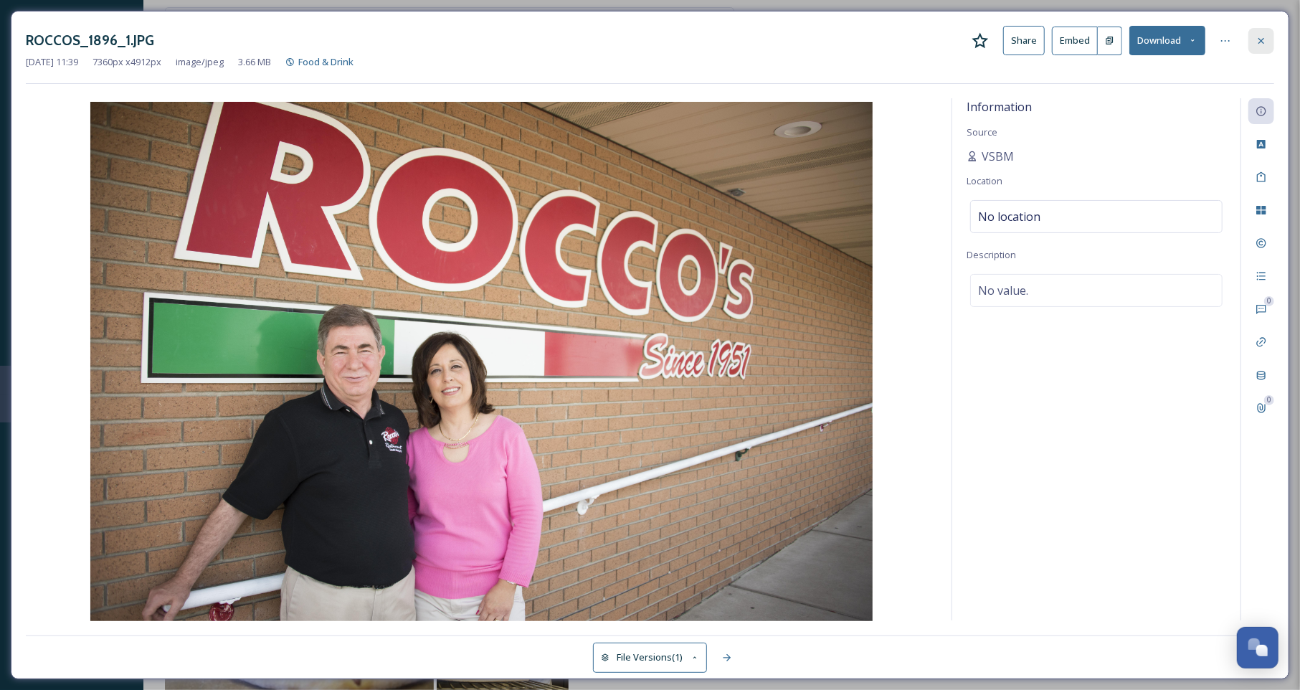
click at [1255, 37] on icon at bounding box center [1260, 40] width 11 height 11
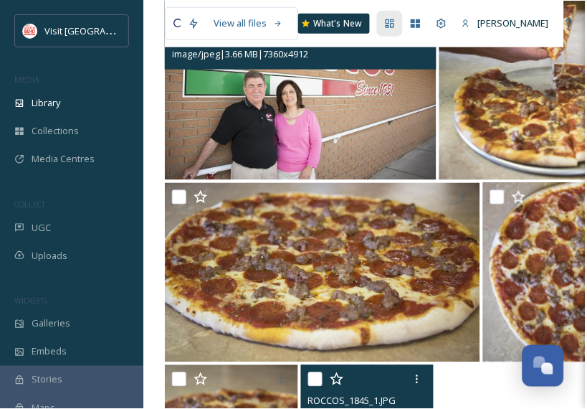
scroll to position [168, 0]
